Goal: Task Accomplishment & Management: Manage account settings

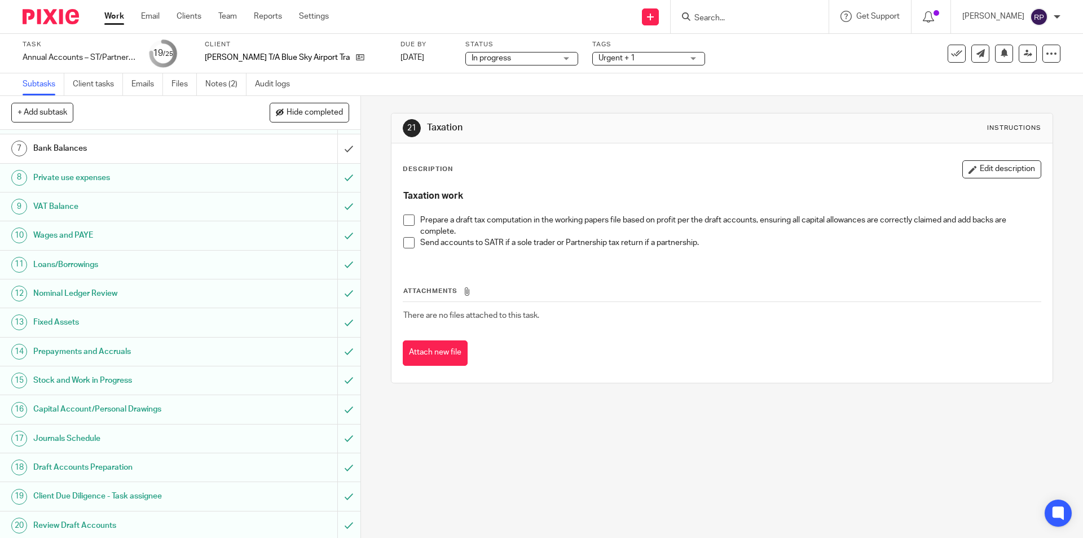
scroll to position [317, 0]
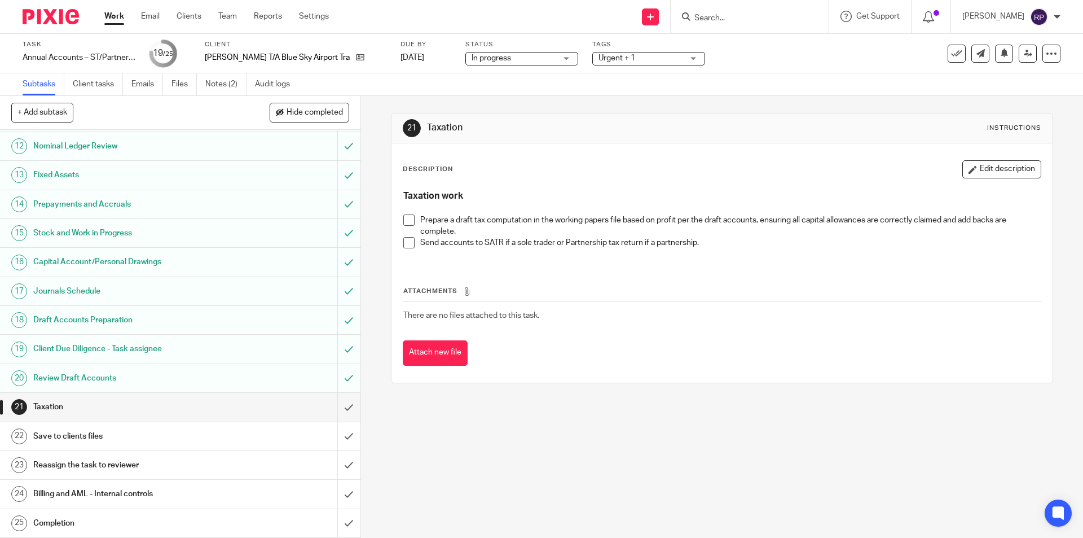
click at [664, 57] on span "Urgent + 1" at bounding box center [641, 58] width 85 height 12
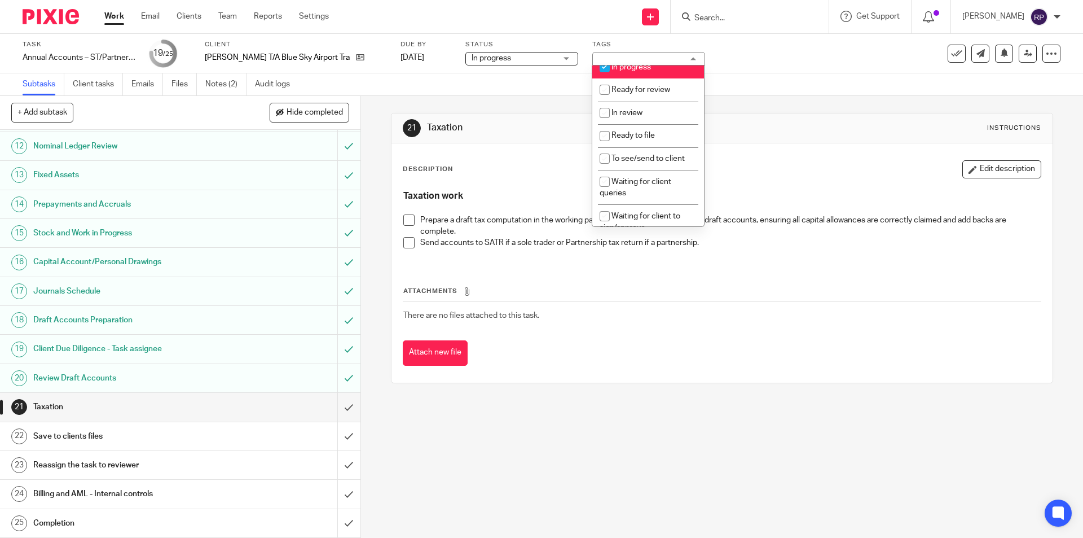
scroll to position [169, 0]
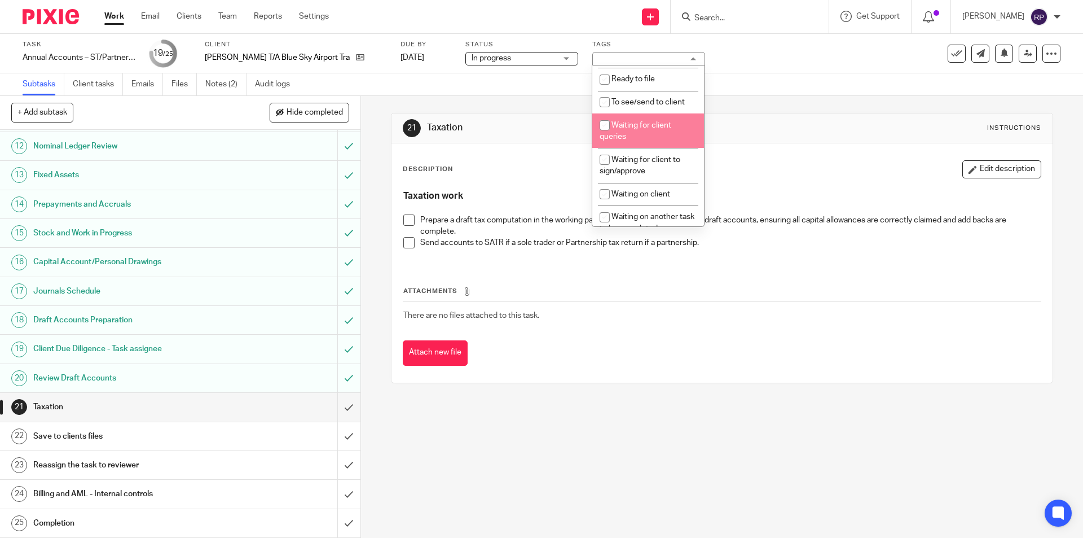
click at [661, 128] on span "Waiting for client queries" at bounding box center [636, 131] width 72 height 20
checkbox input "true"
click at [757, 113] on div "21 Taxation Instructions" at bounding box center [722, 128] width 661 height 30
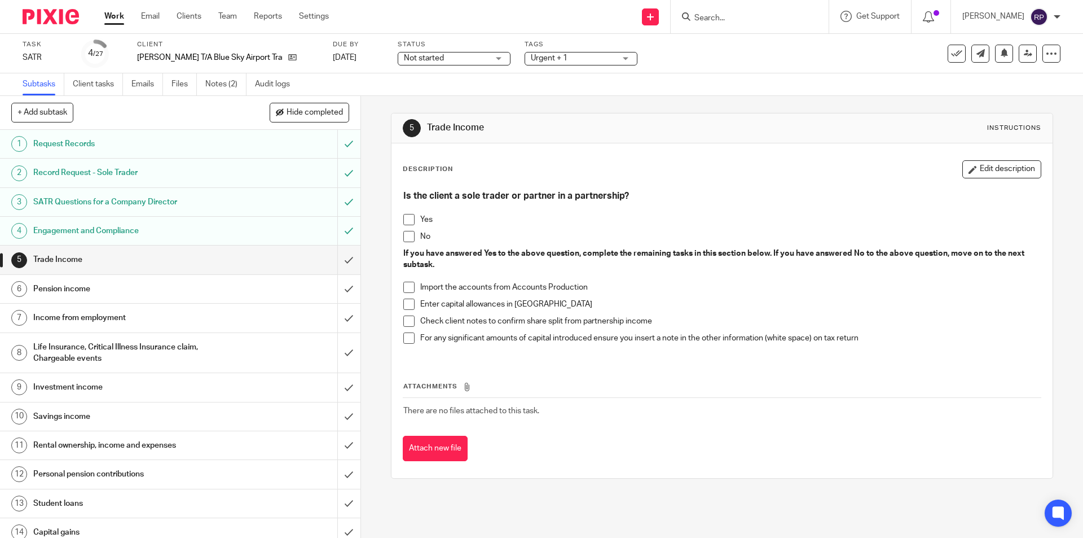
click at [597, 55] on span "Urgent + 1" at bounding box center [573, 58] width 85 height 12
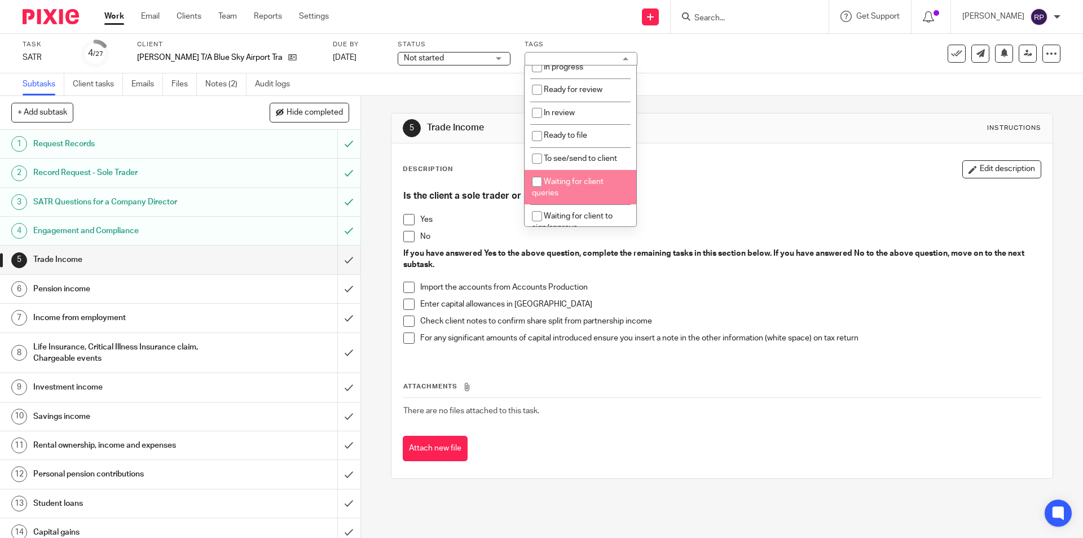
scroll to position [169, 0]
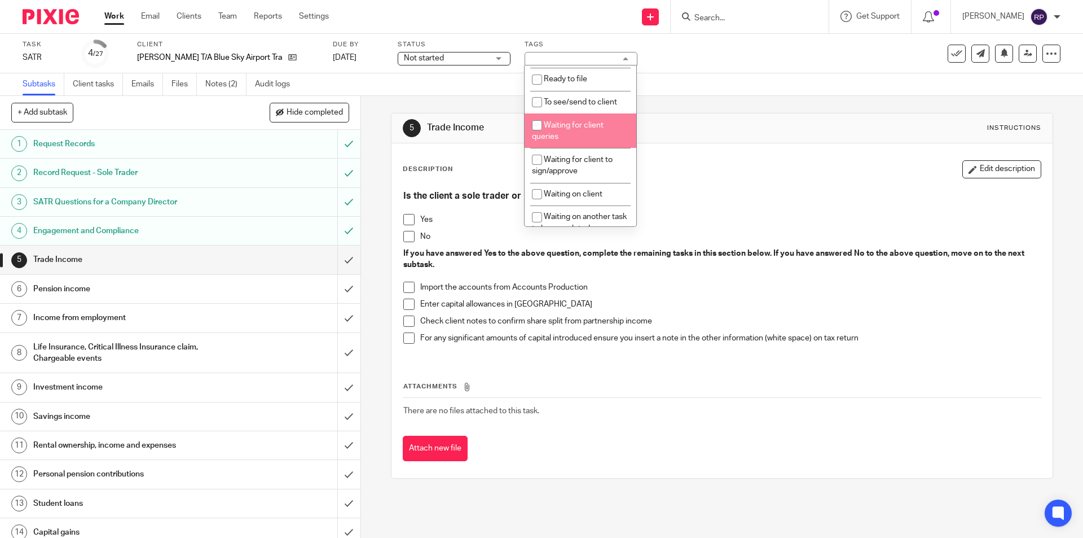
click at [603, 127] on li "Waiting for client queries" at bounding box center [581, 130] width 112 height 34
checkbox input "true"
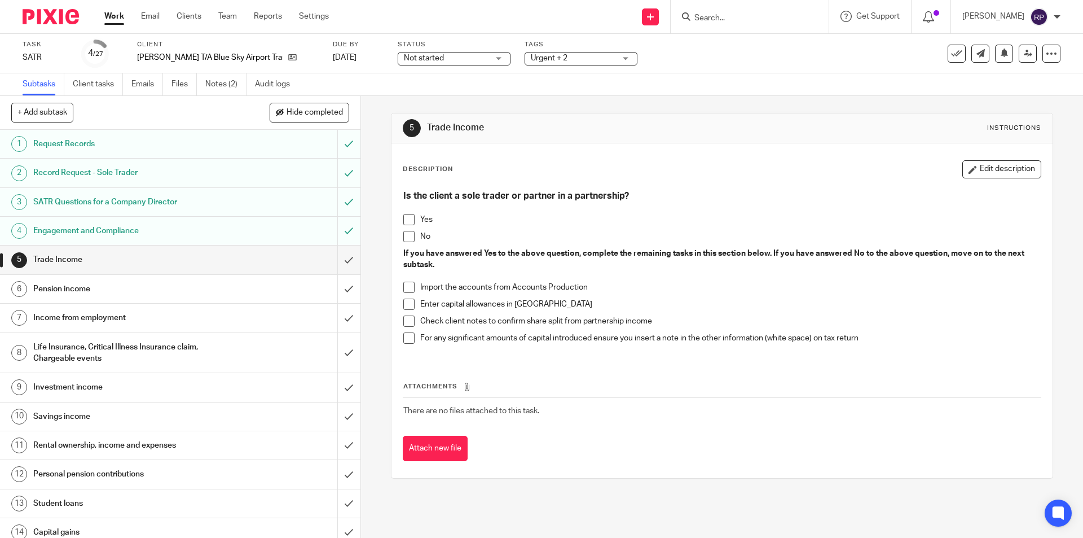
click at [760, 109] on div "5 Trade Income Instructions Description Edit description Is the client a sole t…" at bounding box center [722, 296] width 662 height 400
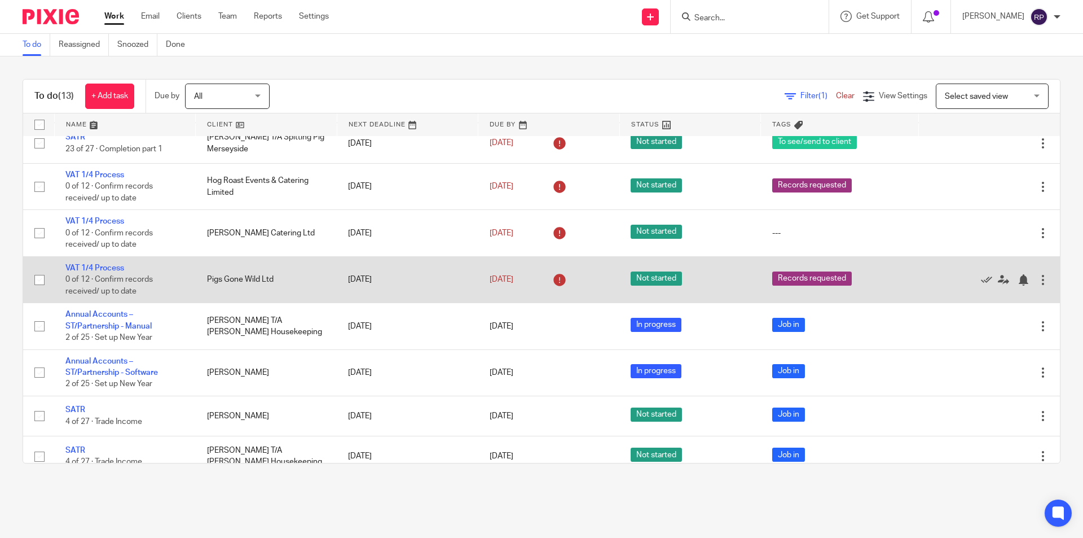
scroll to position [226, 0]
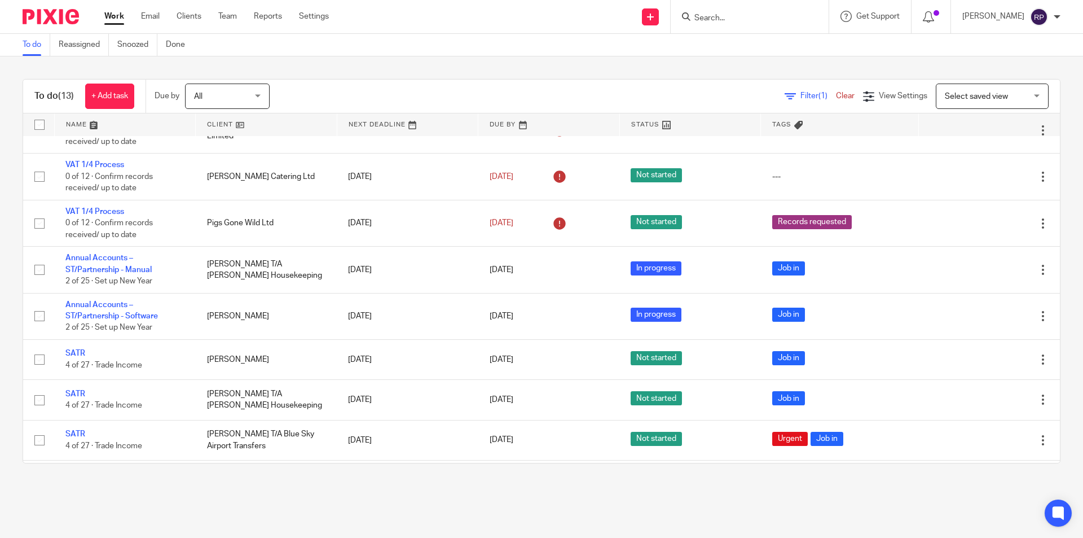
click at [782, 25] on div at bounding box center [750, 16] width 158 height 33
click at [772, 14] on input "Search" at bounding box center [745, 19] width 102 height 10
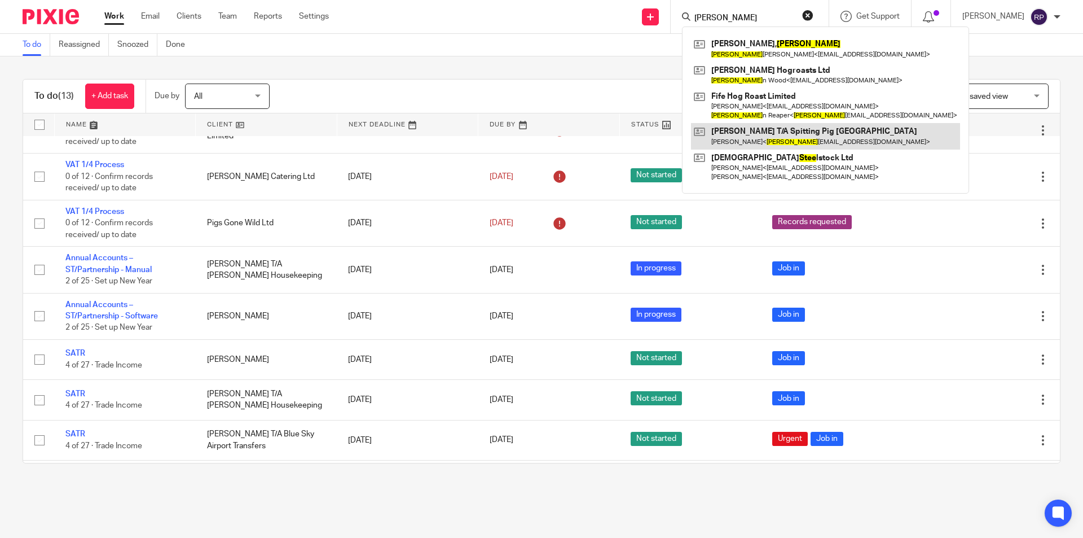
type input "steve"
click at [758, 130] on link at bounding box center [825, 136] width 269 height 26
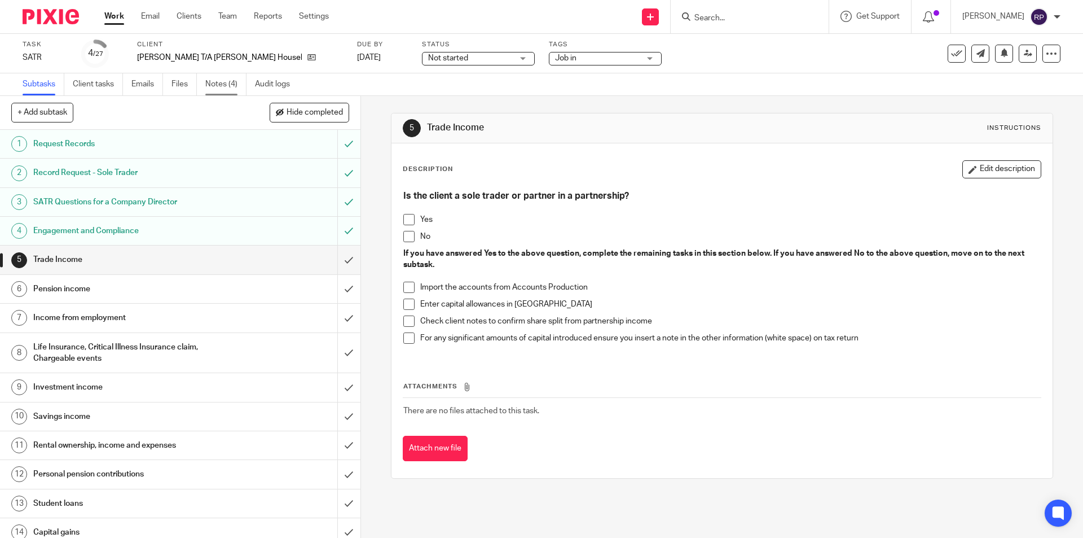
click at [224, 86] on link "Notes (4)" at bounding box center [225, 84] width 41 height 22
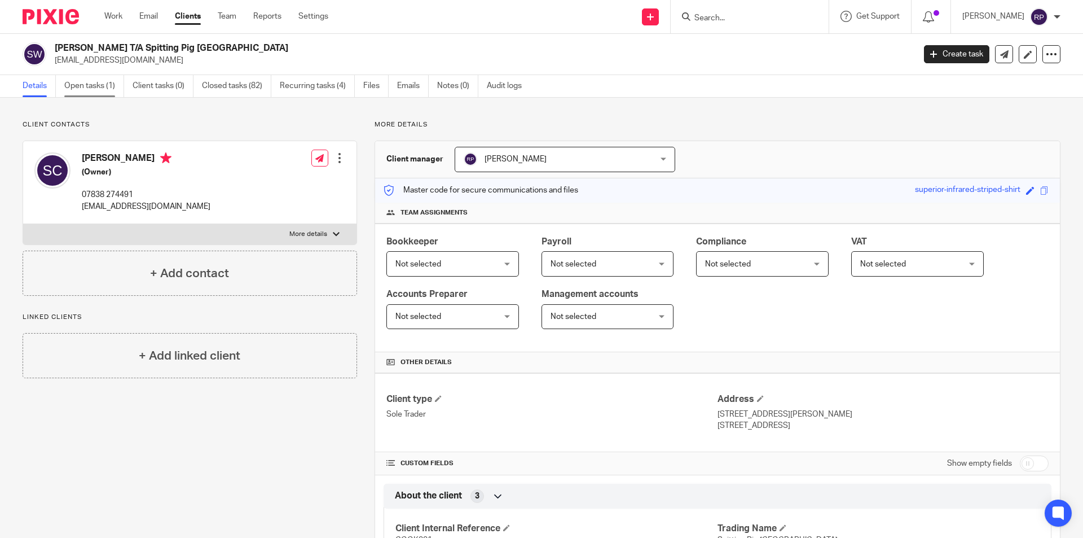
click at [111, 87] on link "Open tasks (1)" at bounding box center [94, 86] width 60 height 22
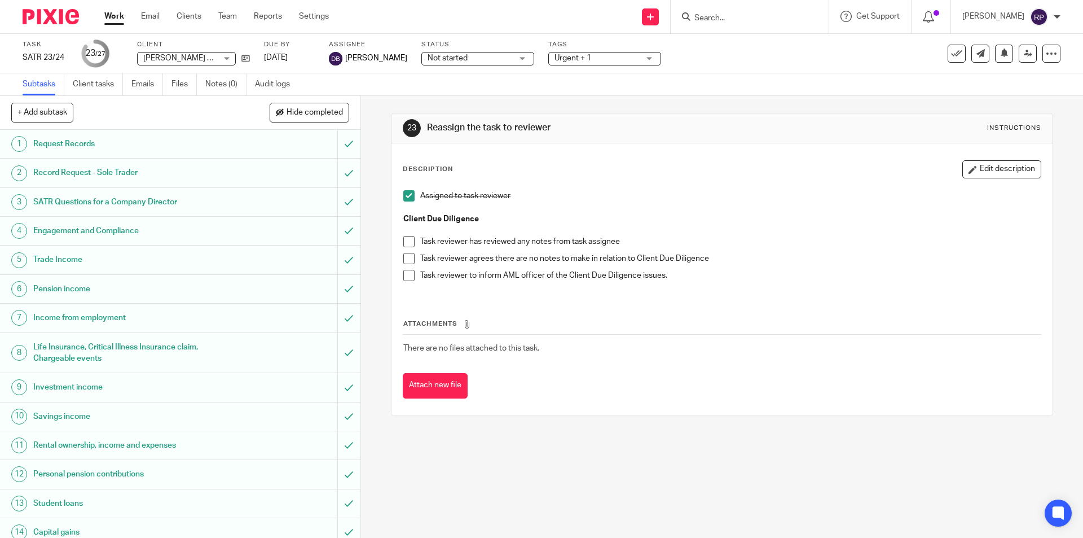
click at [111, 17] on link "Work" at bounding box center [114, 16] width 20 height 11
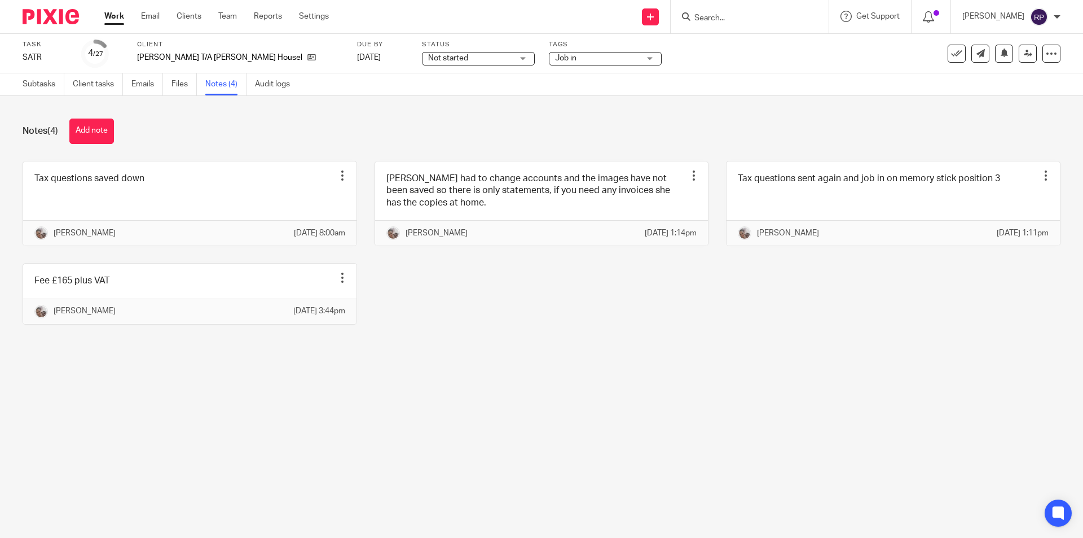
click at [498, 324] on div "Tax questions saved down Edit note Delete note [PERSON_NAME] [DATE] 8:00am [PER…" at bounding box center [533, 251] width 1056 height 181
